Goal: Communication & Community: Answer question/provide support

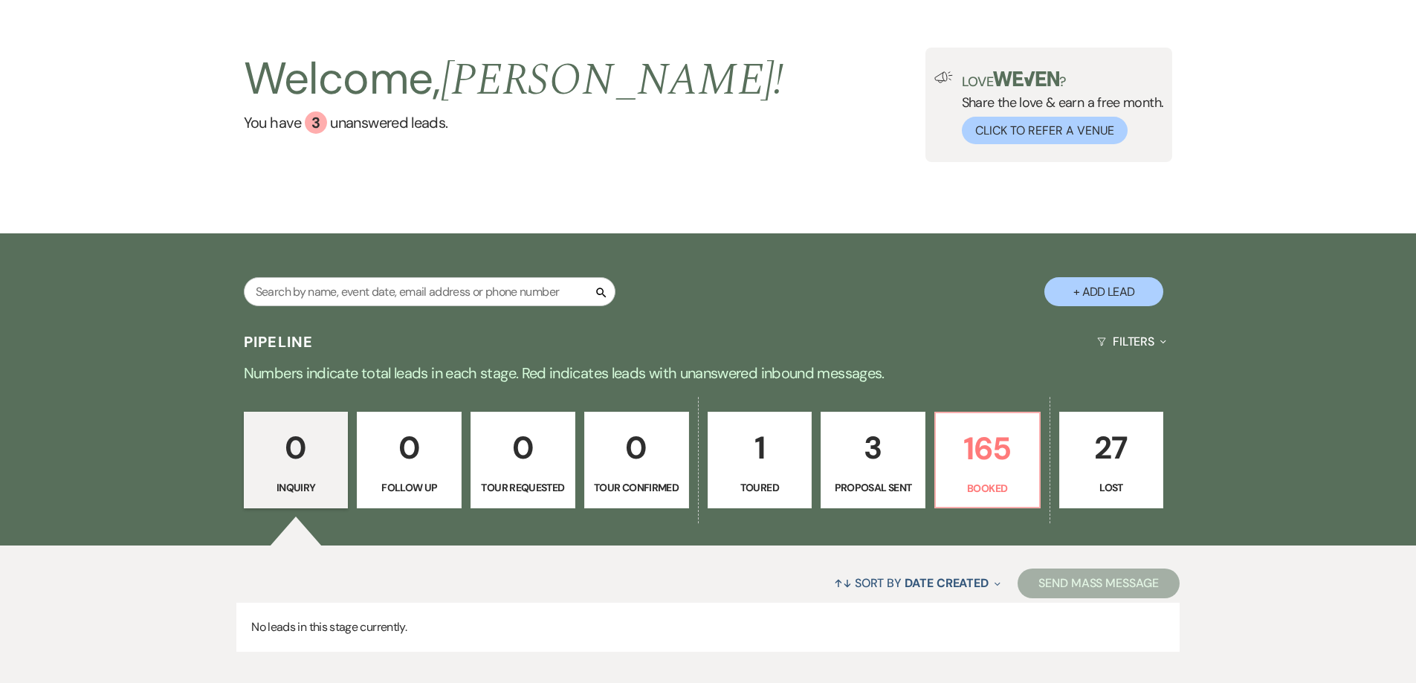
scroll to position [144, 0]
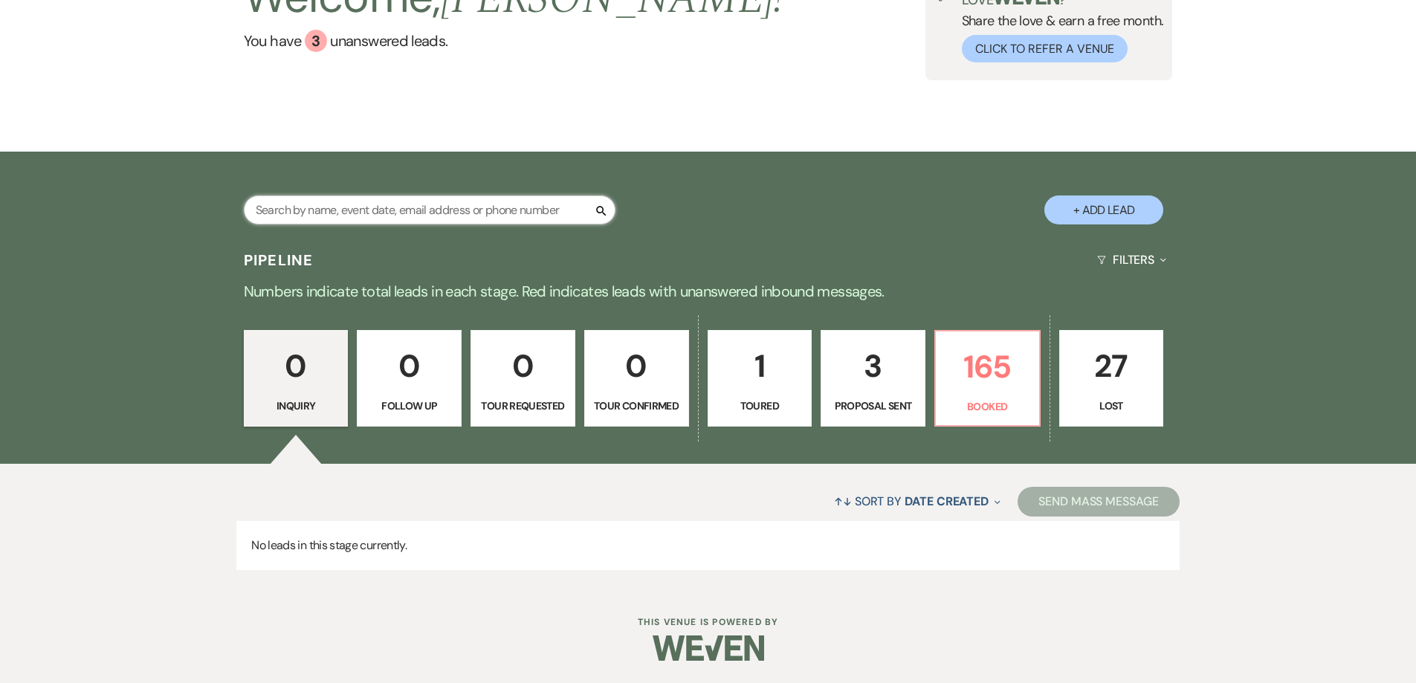
click at [373, 210] on input "text" at bounding box center [430, 210] width 372 height 29
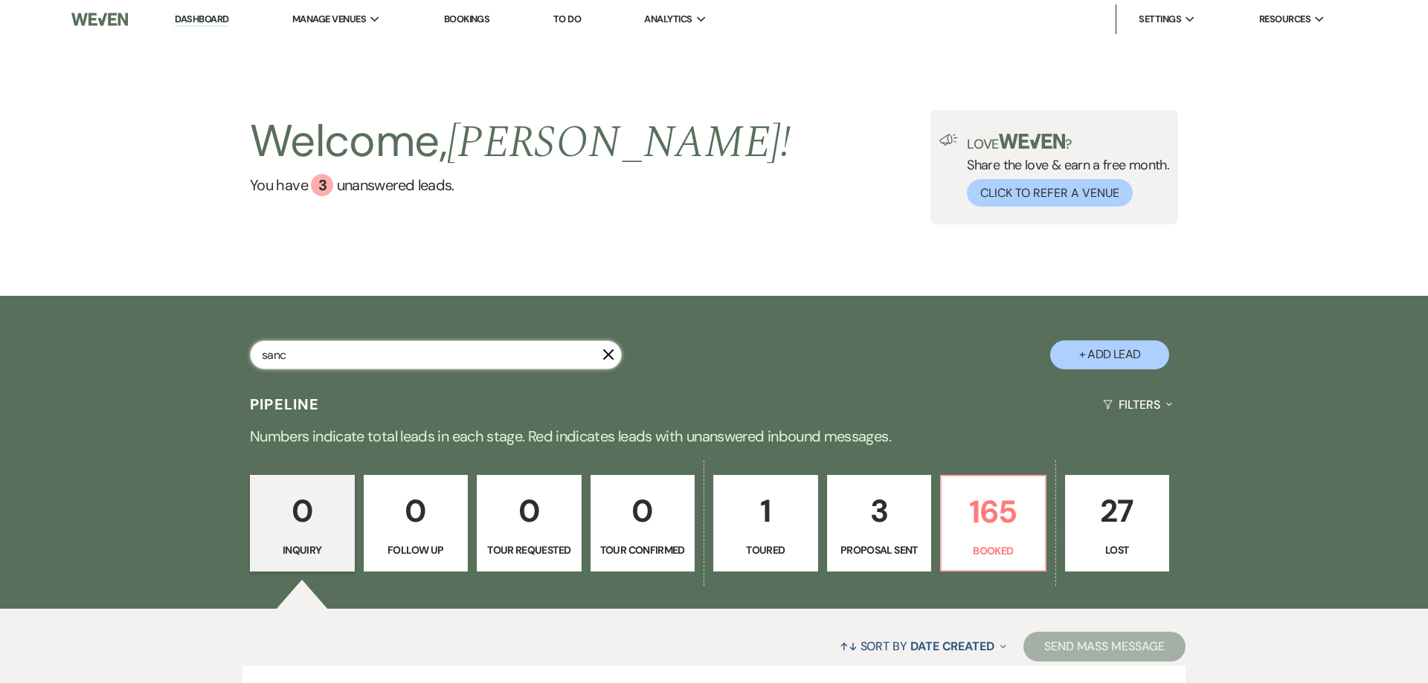
type input "sanch"
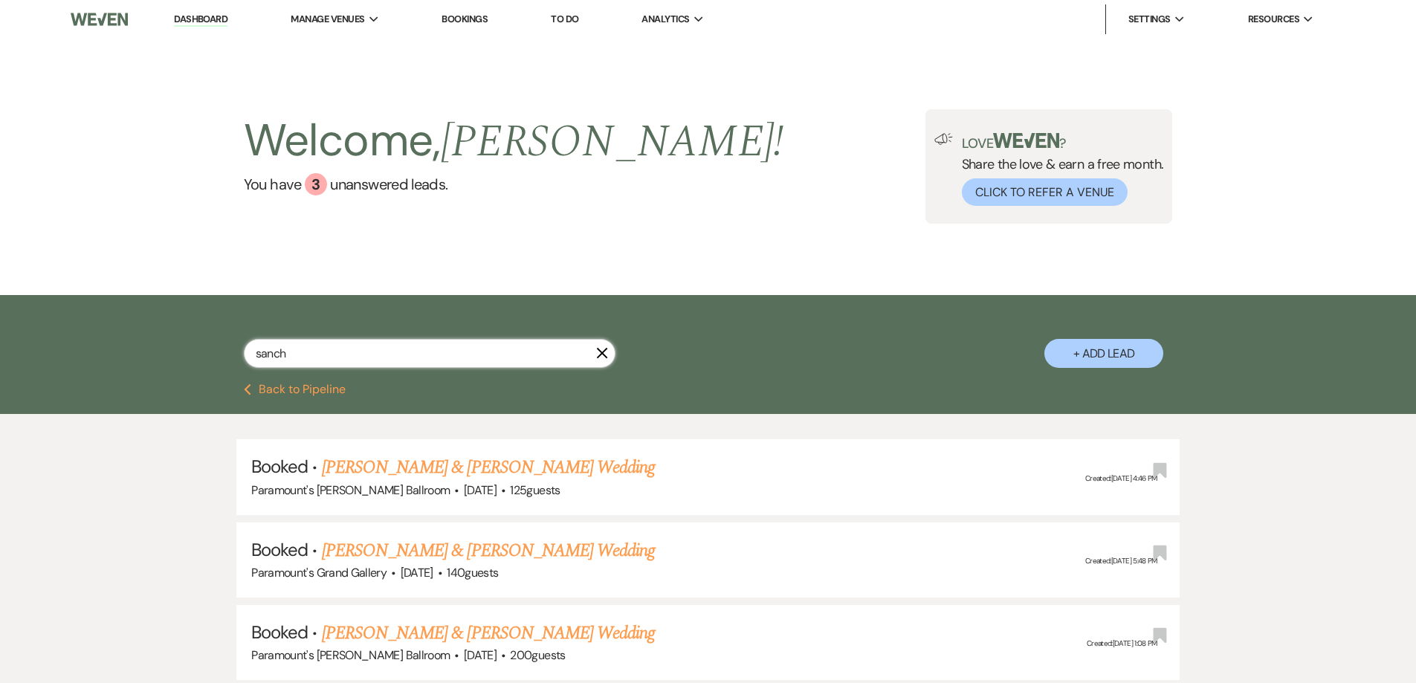
select select "8"
select select "2"
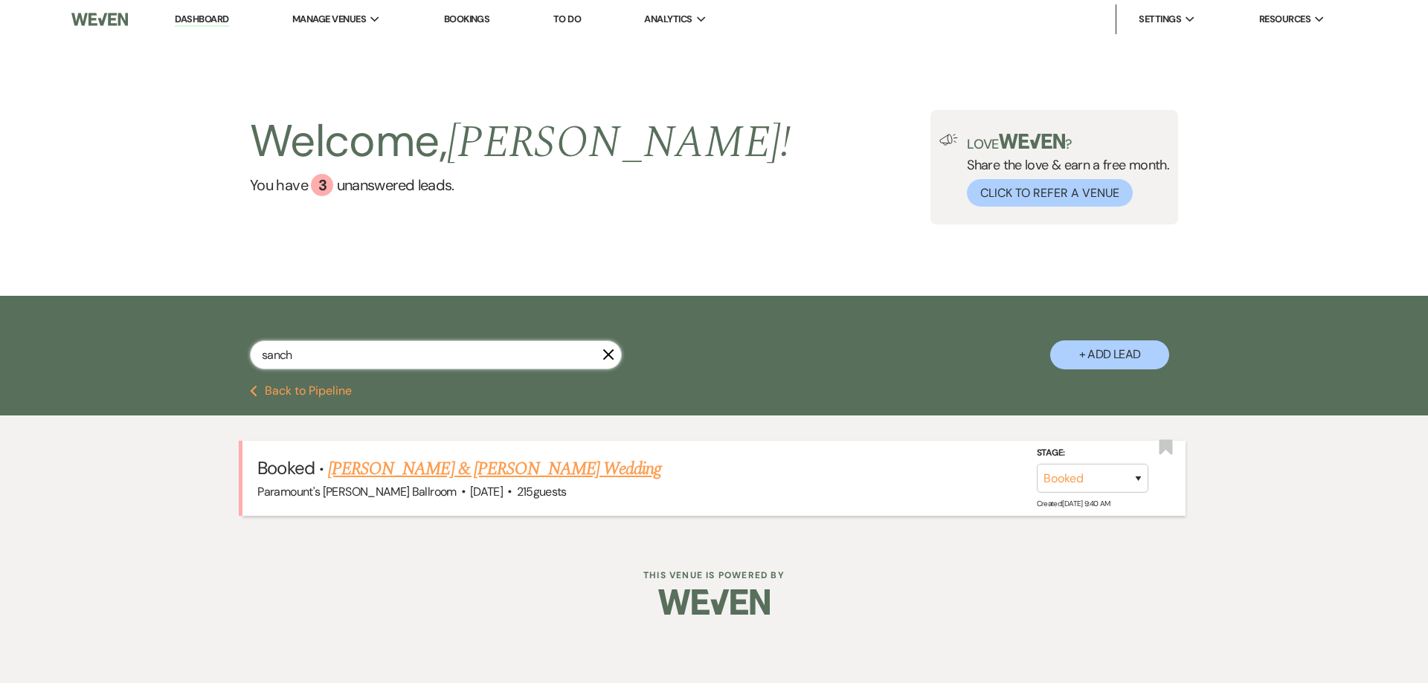
type input "sanch"
click at [465, 460] on link "[PERSON_NAME] & [PERSON_NAME] Wedding" at bounding box center [494, 469] width 333 height 27
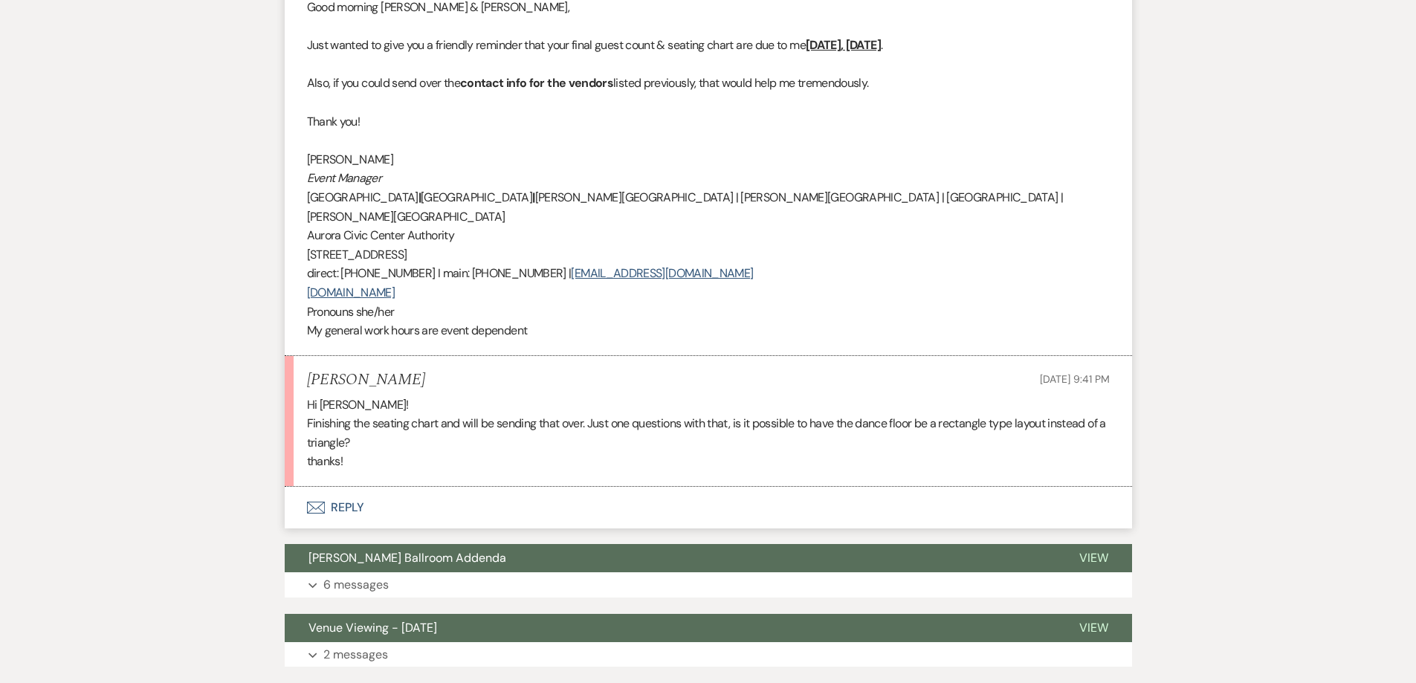
scroll to position [1636, 0]
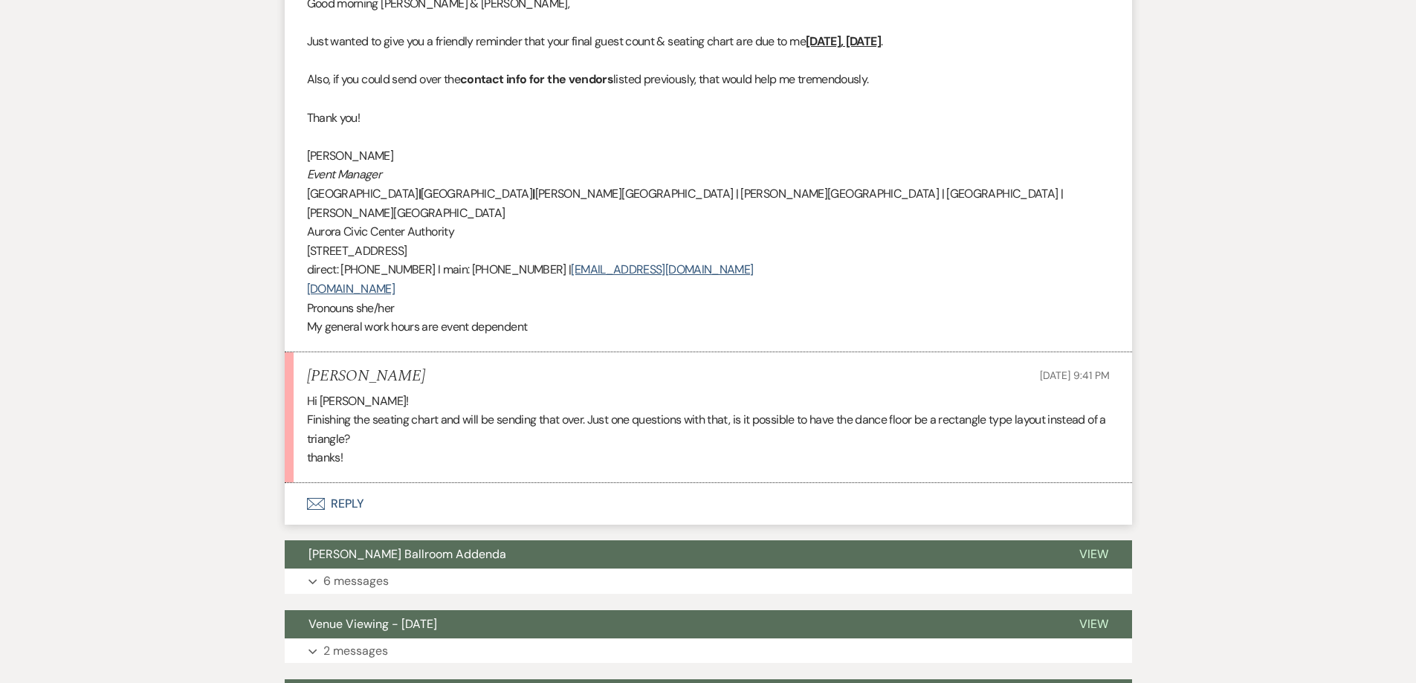
click at [315, 498] on icon "Envelope" at bounding box center [316, 504] width 18 height 12
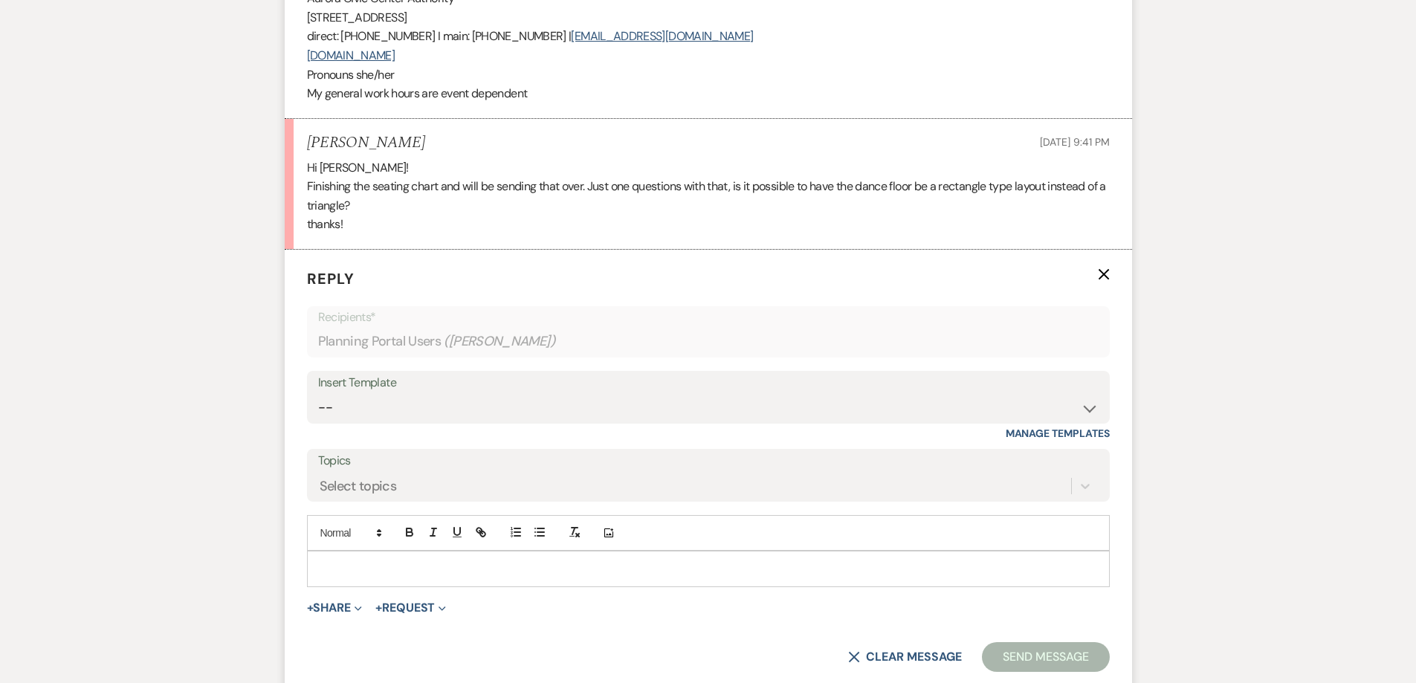
scroll to position [1874, 0]
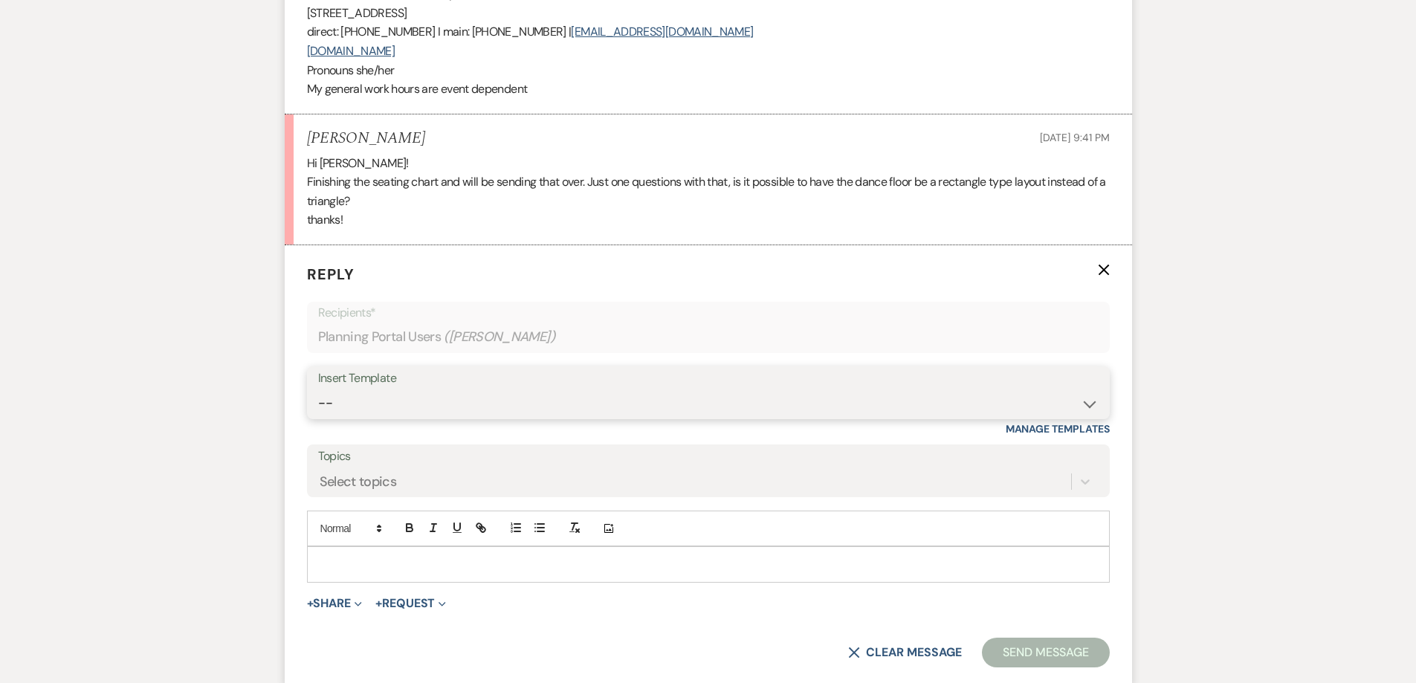
click at [457, 389] on select "-- Weven Planning Portal Introduction (Booked Events) 6 Month Consultation 9 Mo…" at bounding box center [708, 403] width 781 height 29
select select "4089"
click at [318, 389] on select "-- Weven Planning Portal Introduction (Booked Events) 6 Month Consultation 9 Mo…" at bounding box center [708, 403] width 781 height 29
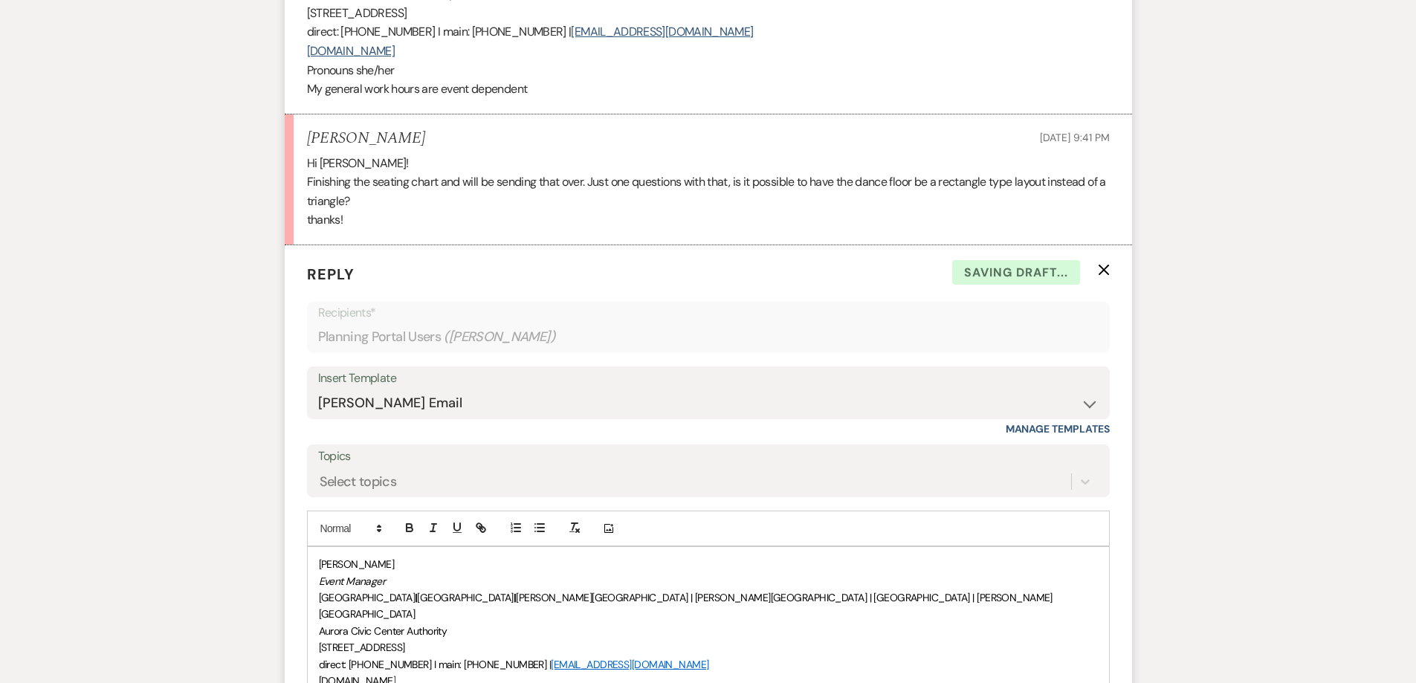
click at [316, 645] on div "[PERSON_NAME] Event Manager [GEOGRAPHIC_DATA] | [GEOGRAPHIC_DATA] | [PERSON_NAM…" at bounding box center [709, 647] width 802 height 201
click at [314, 547] on div "[PERSON_NAME] Event Manager [GEOGRAPHIC_DATA] | [GEOGRAPHIC_DATA] | [PERSON_NAM…" at bounding box center [709, 639] width 802 height 184
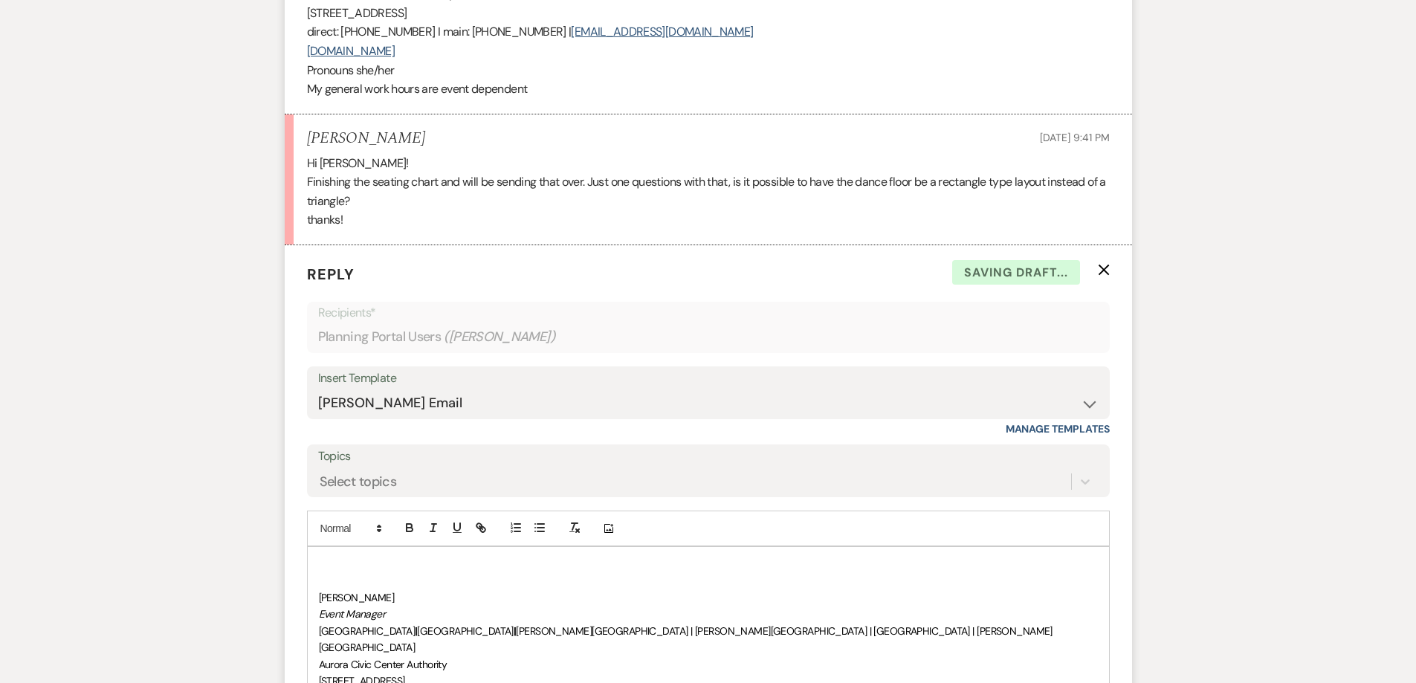
click at [316, 547] on div "﻿ [PERSON_NAME] Event Manager [GEOGRAPHIC_DATA] | [GEOGRAPHIC_DATA] | [PERSON_N…" at bounding box center [709, 656] width 802 height 218
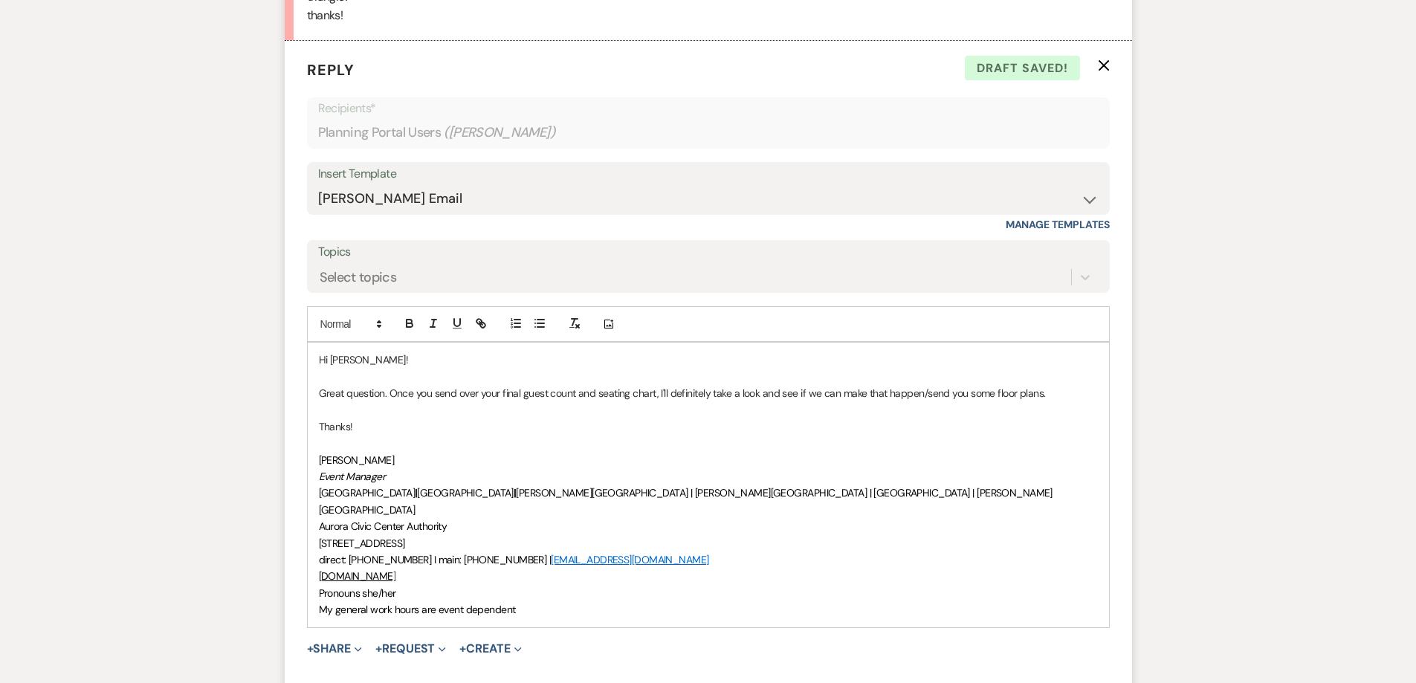
scroll to position [2171, 0]
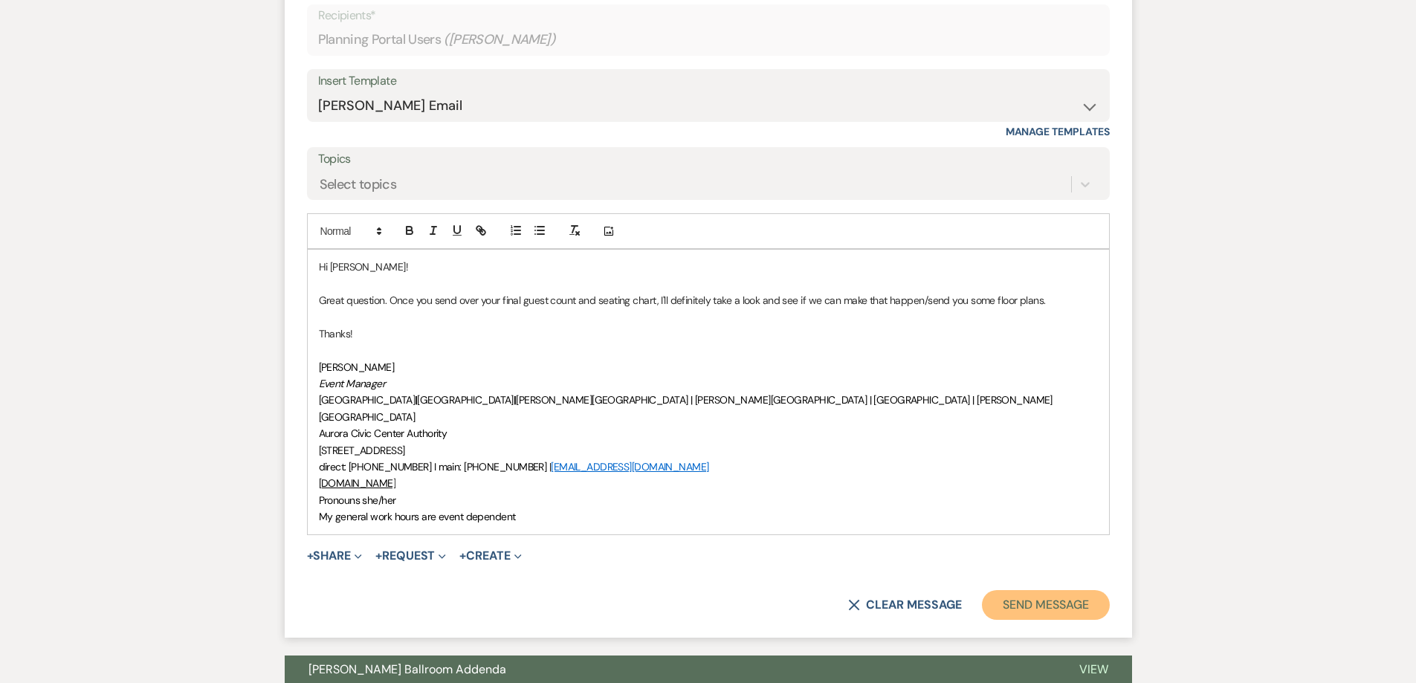
click at [1054, 590] on button "Send Message" at bounding box center [1045, 605] width 127 height 30
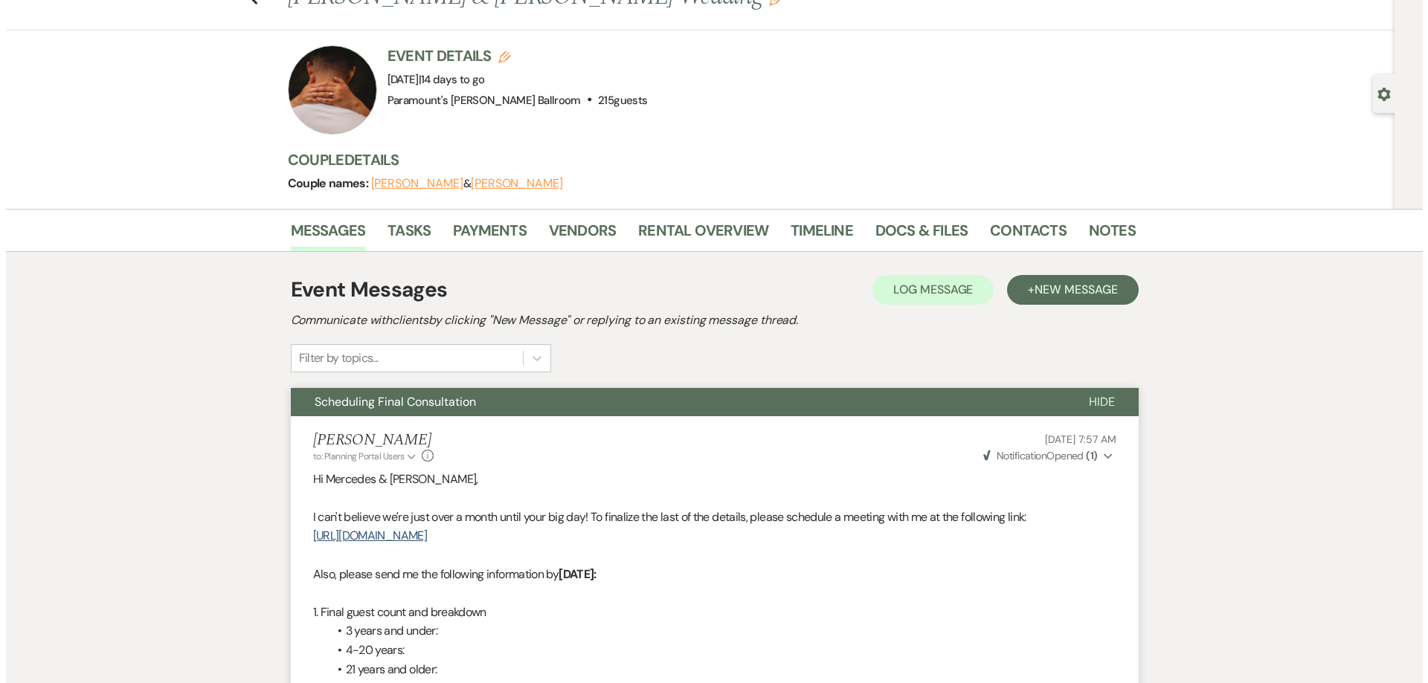
scroll to position [0, 0]
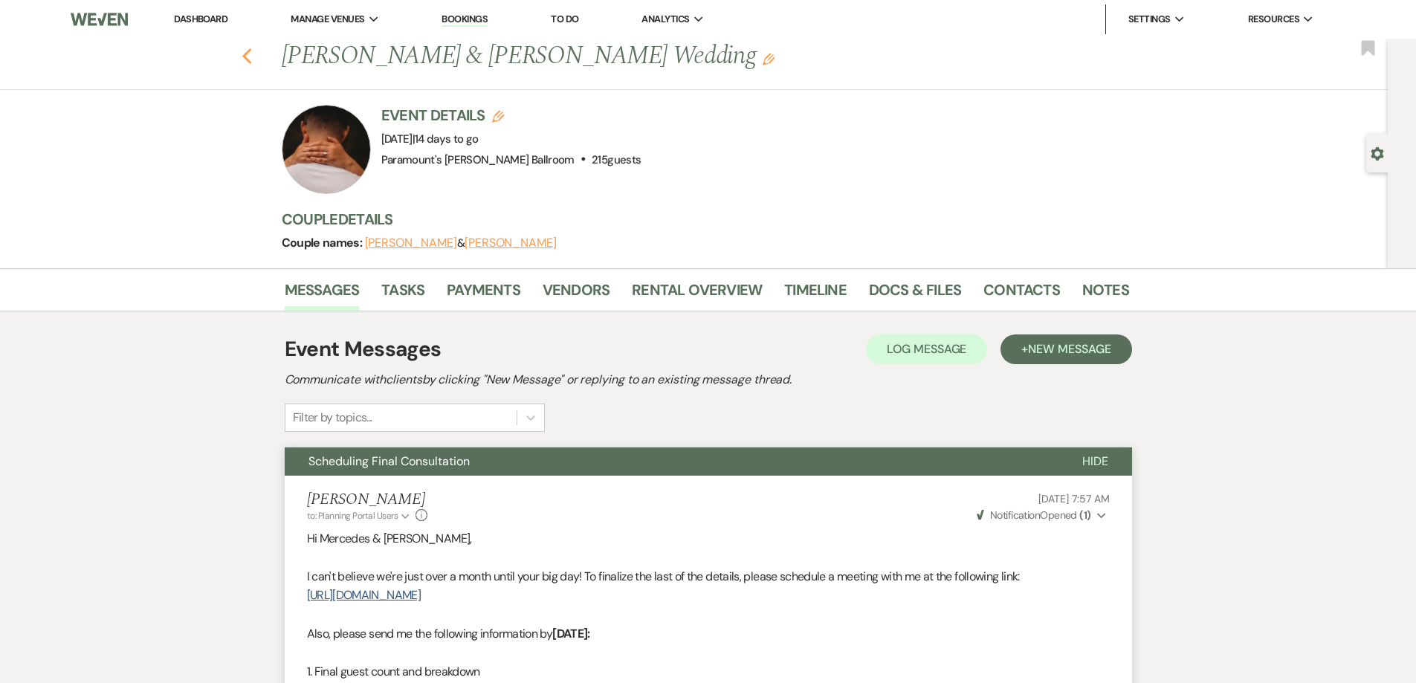
click at [251, 61] on use "button" at bounding box center [247, 56] width 10 height 16
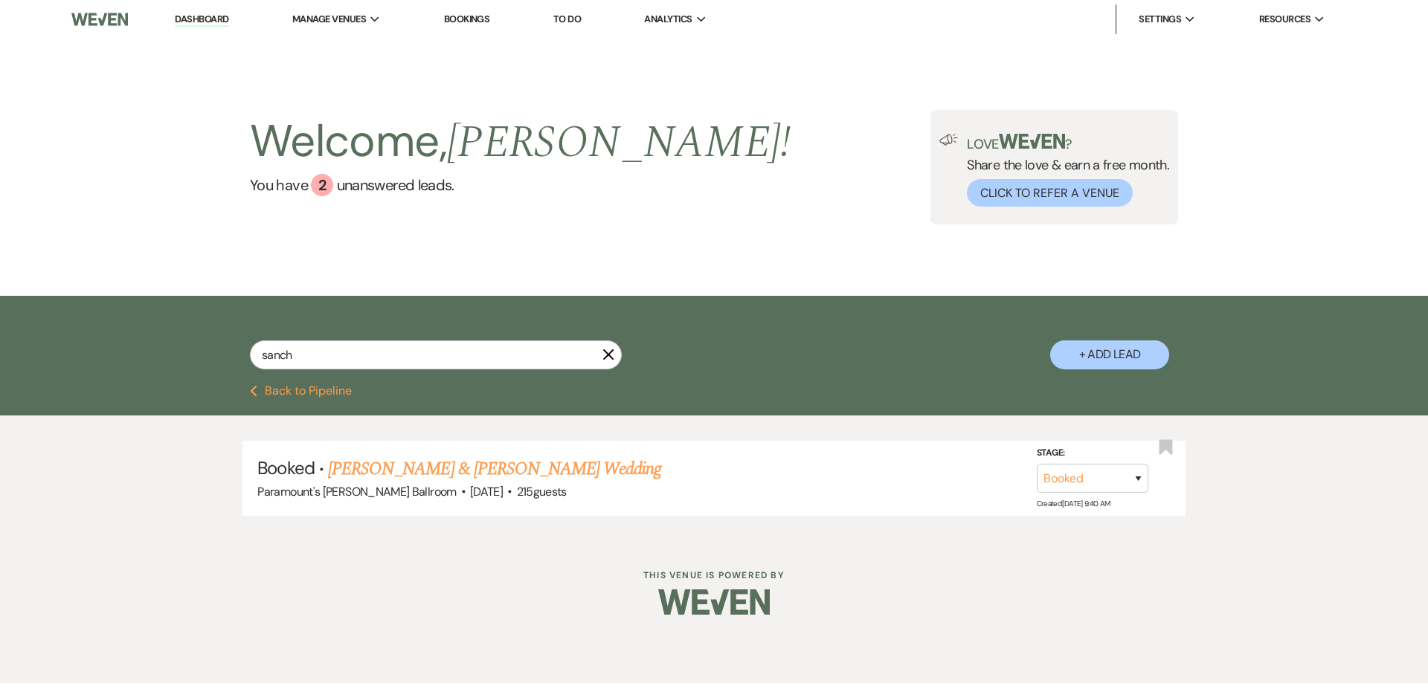
click at [292, 380] on div "sanch X" at bounding box center [436, 361] width 372 height 41
click at [301, 392] on button "Previous Back to Pipeline" at bounding box center [301, 391] width 102 height 12
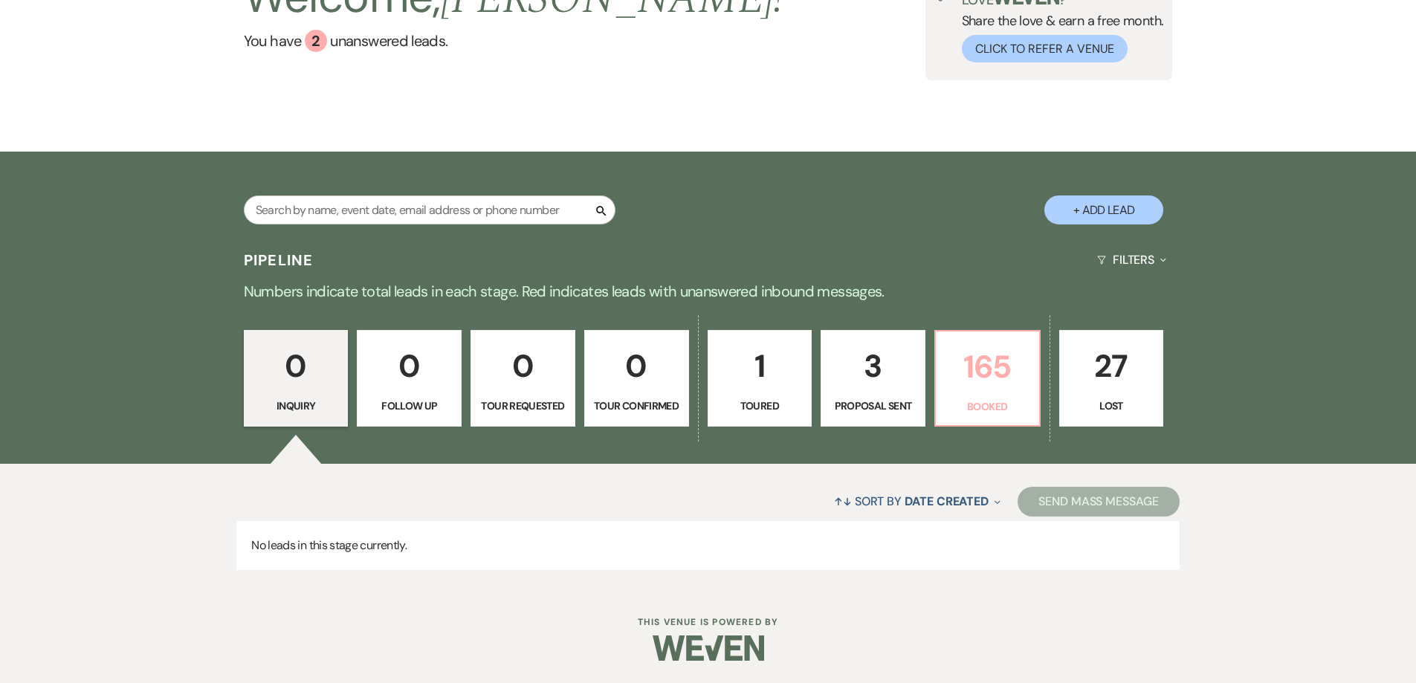
click at [1003, 393] on link "165 Booked" at bounding box center [988, 378] width 106 height 97
